Goal: Task Accomplishment & Management: Use online tool/utility

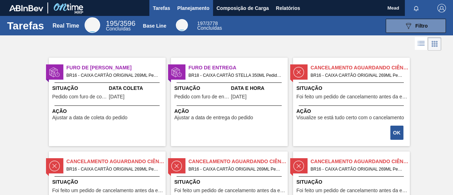
click at [195, 10] on span "Planejamento" at bounding box center [193, 8] width 32 height 8
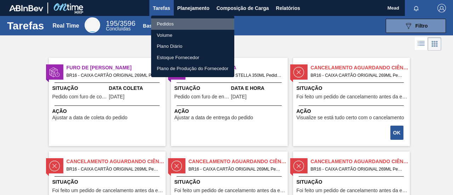
click at [169, 23] on li "Pedidos" at bounding box center [192, 23] width 83 height 11
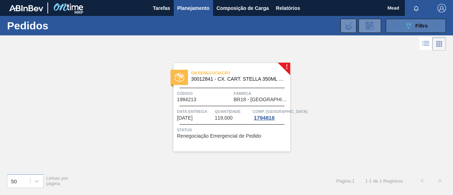
click at [404, 27] on icon "089F7B8B-B2A5-4AFE-B5C0-19BA573D28AC" at bounding box center [408, 26] width 8 height 8
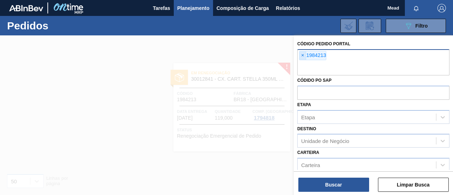
click at [302, 56] on span "×" at bounding box center [303, 55] width 7 height 8
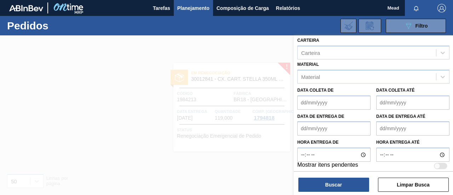
scroll to position [103, 0]
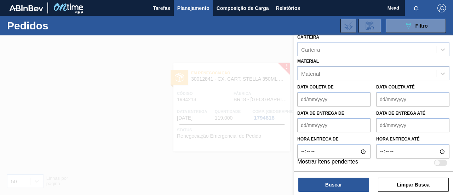
click at [313, 74] on div "Material" at bounding box center [310, 73] width 19 height 6
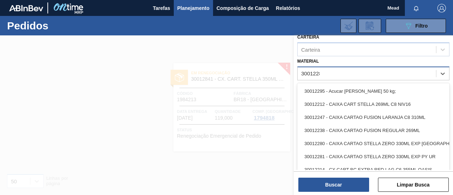
type input "30012281"
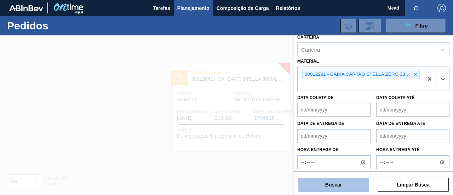
click at [318, 184] on button "Buscar" at bounding box center [334, 185] width 71 height 14
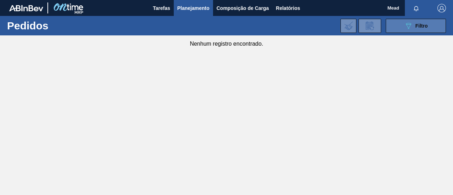
click at [408, 28] on icon at bounding box center [408, 26] width 5 height 6
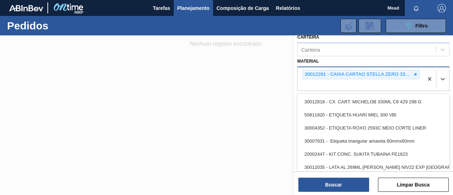
click at [353, 74] on div "30012281 - CAIXA CARTAO STELLA ZERO 330ML EXP PY UR" at bounding box center [357, 74] width 109 height 9
